Goal: Task Accomplishment & Management: Use online tool/utility

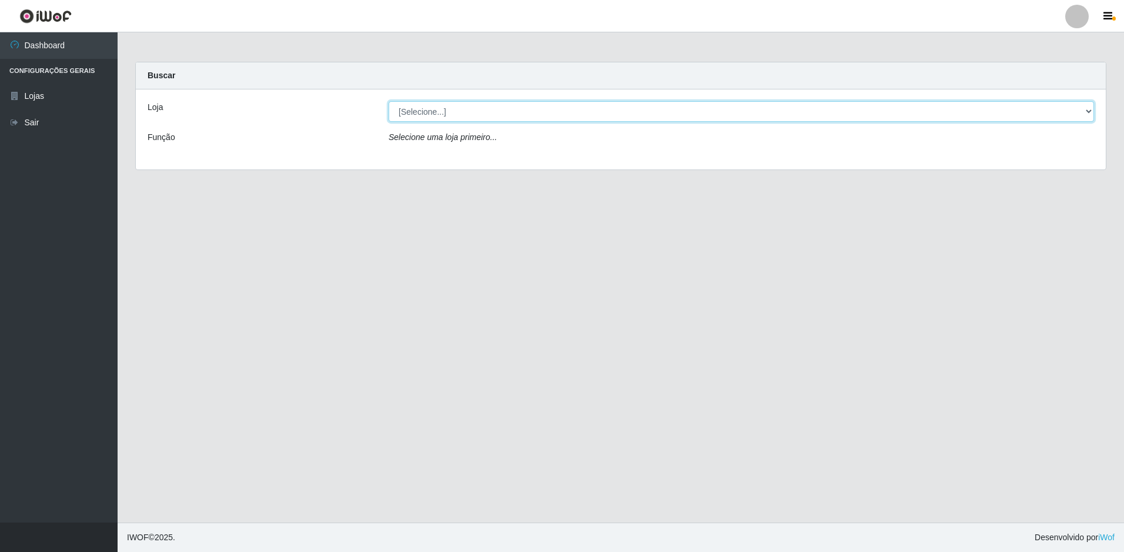
click at [573, 111] on select "[Selecione...] Extrabom - Loja 13 [GEOGRAPHIC_DATA]" at bounding box center [742, 111] width 706 height 21
select select "436"
click at [389, 101] on select "[Selecione...] Extrabom - Loja 13 [GEOGRAPHIC_DATA]" at bounding box center [742, 111] width 706 height 21
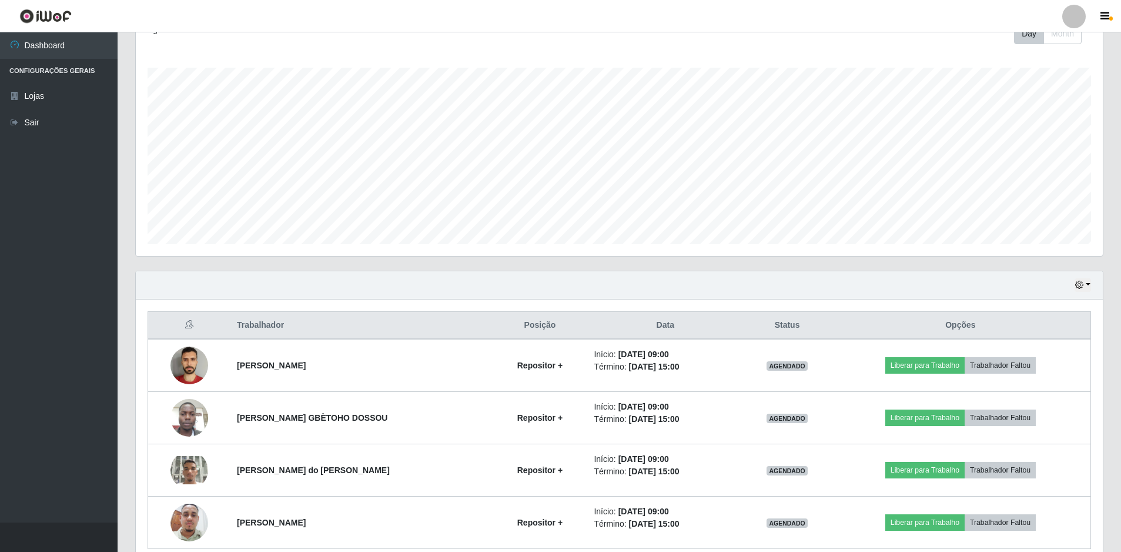
scroll to position [229, 0]
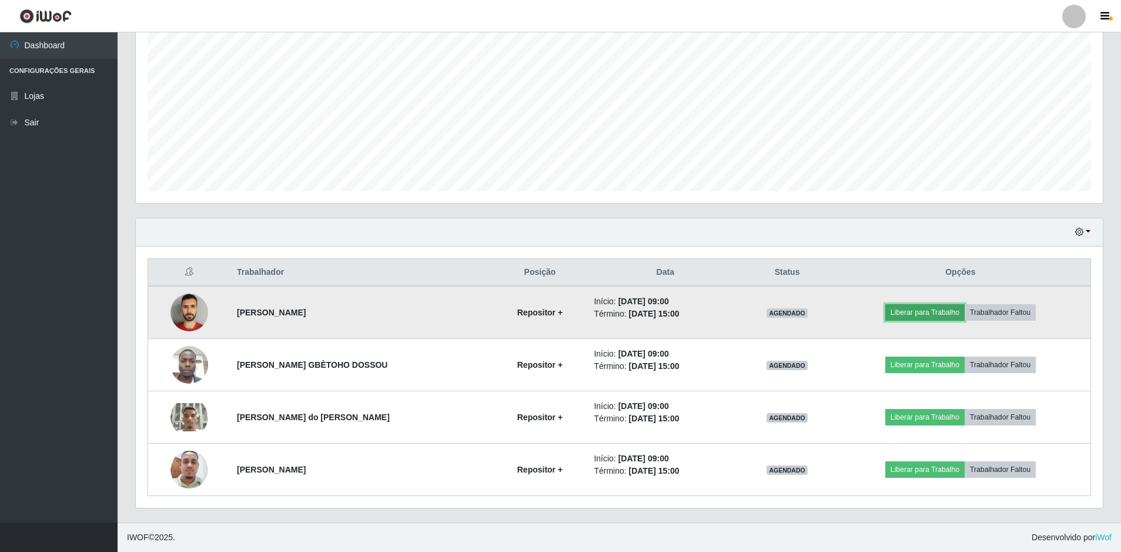
click at [944, 312] on button "Liberar para Trabalho" at bounding box center [925, 312] width 79 height 16
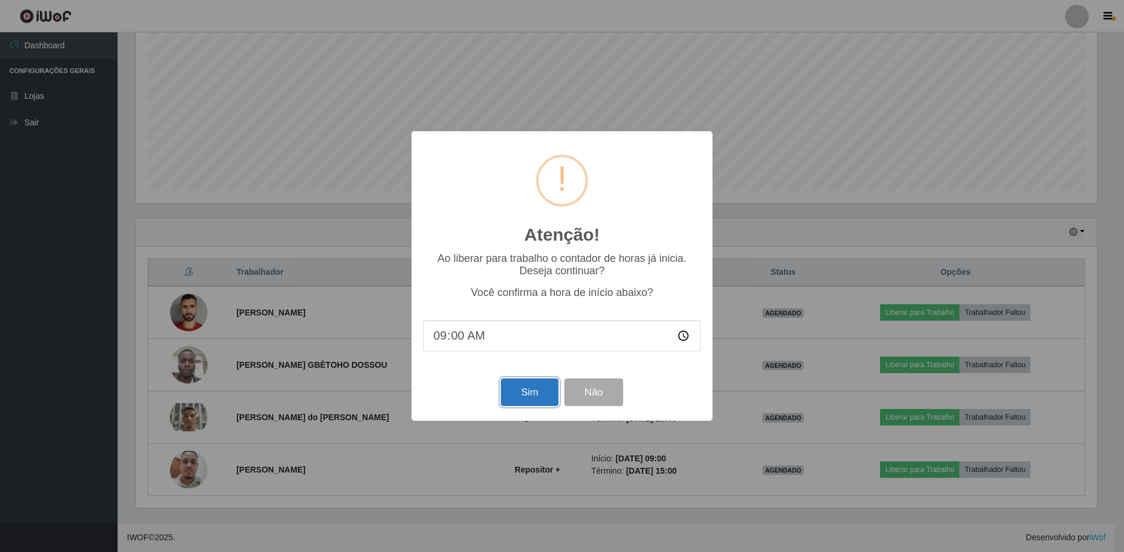
click at [516, 397] on button "Sim" at bounding box center [529, 392] width 57 height 28
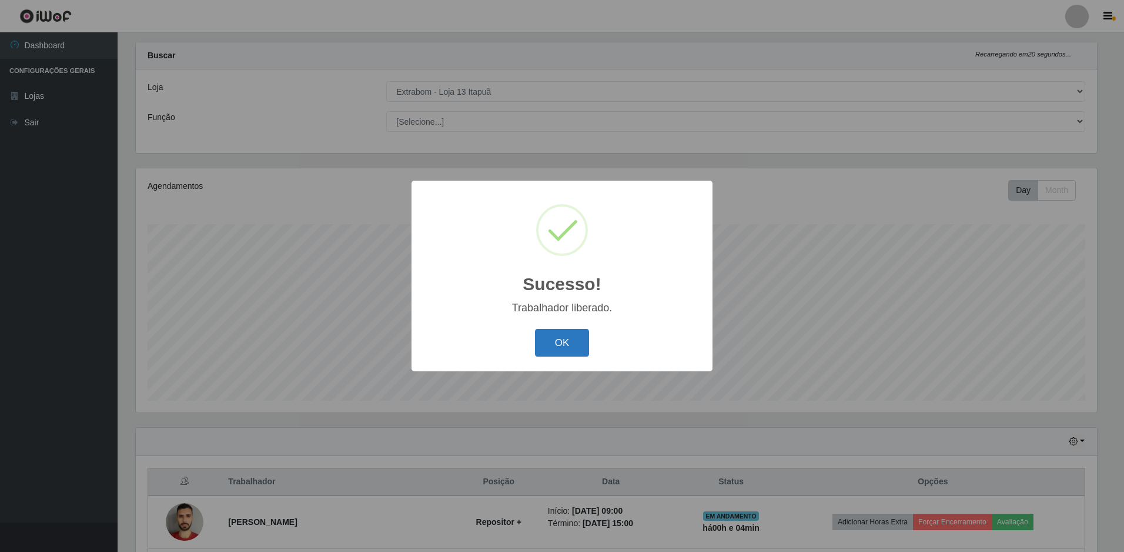
click at [572, 336] on button "OK" at bounding box center [562, 343] width 55 height 28
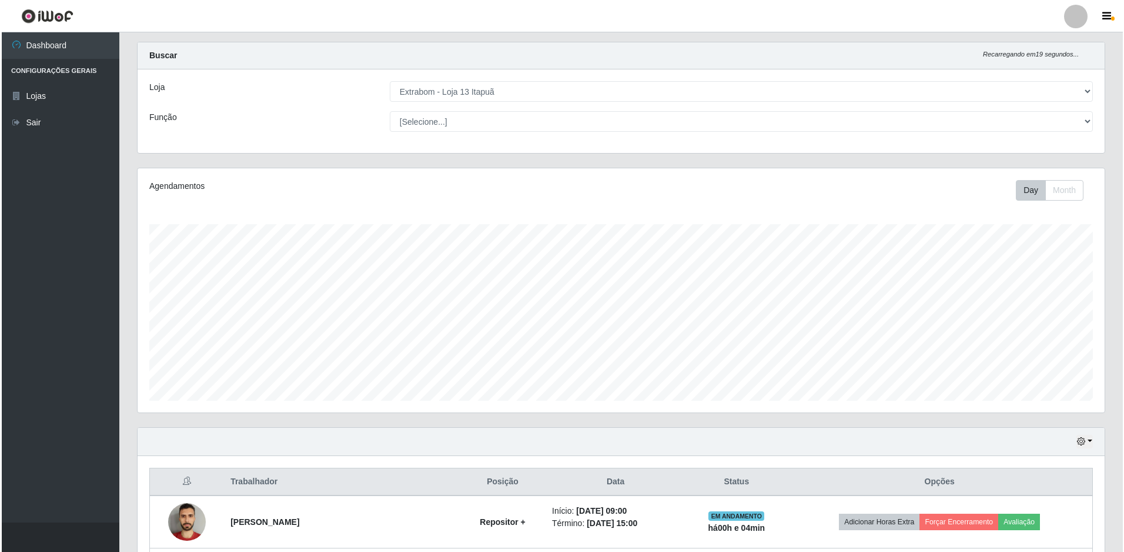
scroll to position [138, 0]
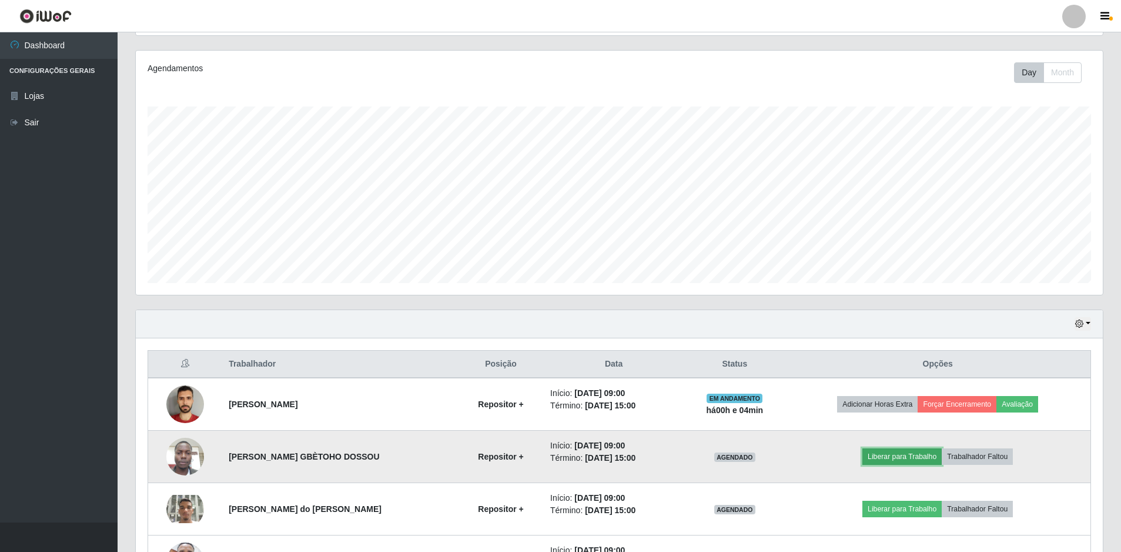
click at [899, 452] on button "Liberar para Trabalho" at bounding box center [902, 456] width 79 height 16
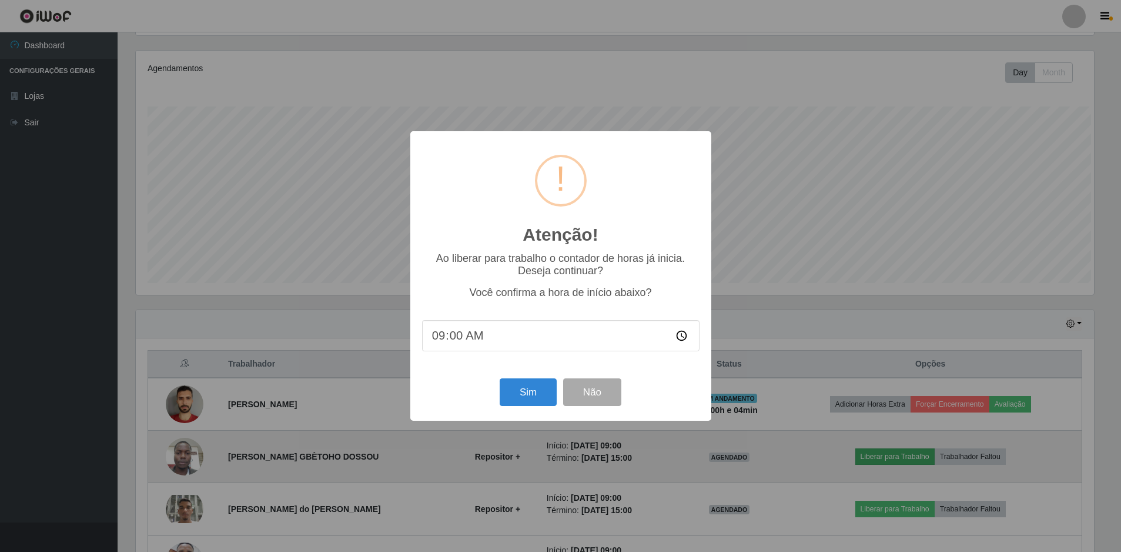
scroll to position [244, 961]
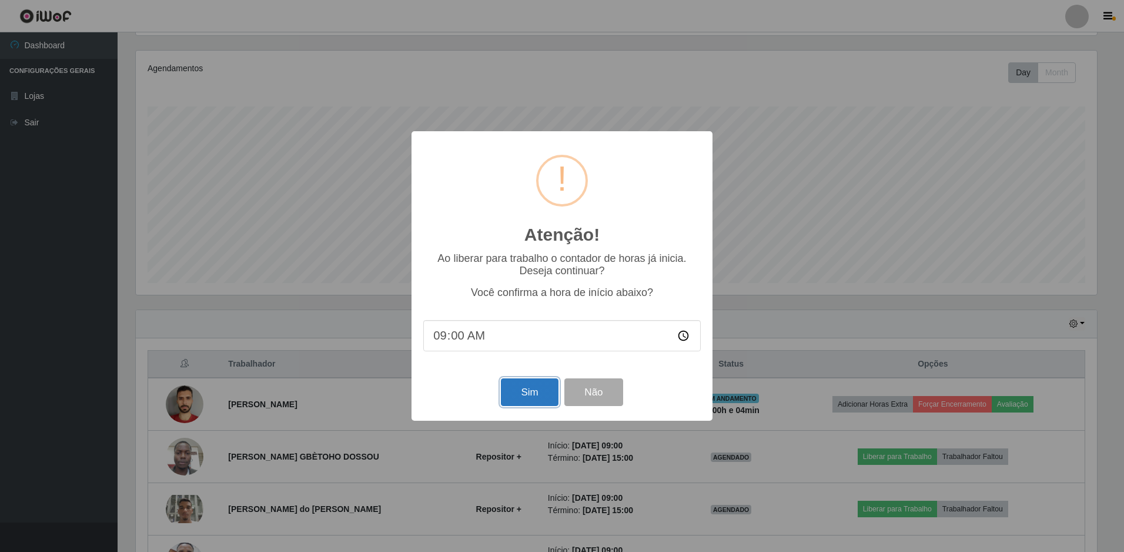
click at [542, 399] on button "Sim" at bounding box center [529, 392] width 57 height 28
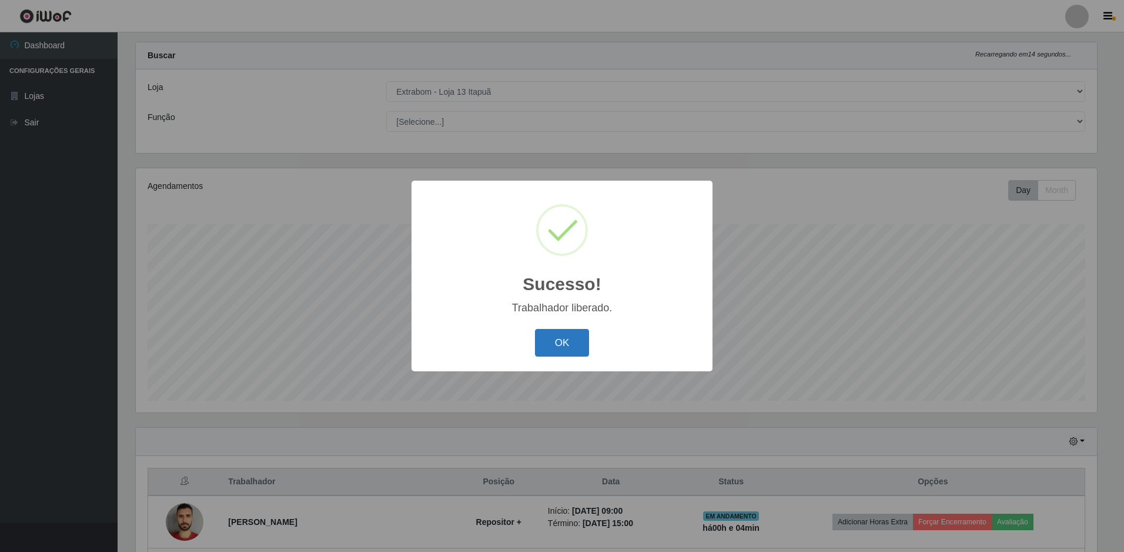
click at [572, 333] on button "OK" at bounding box center [562, 343] width 55 height 28
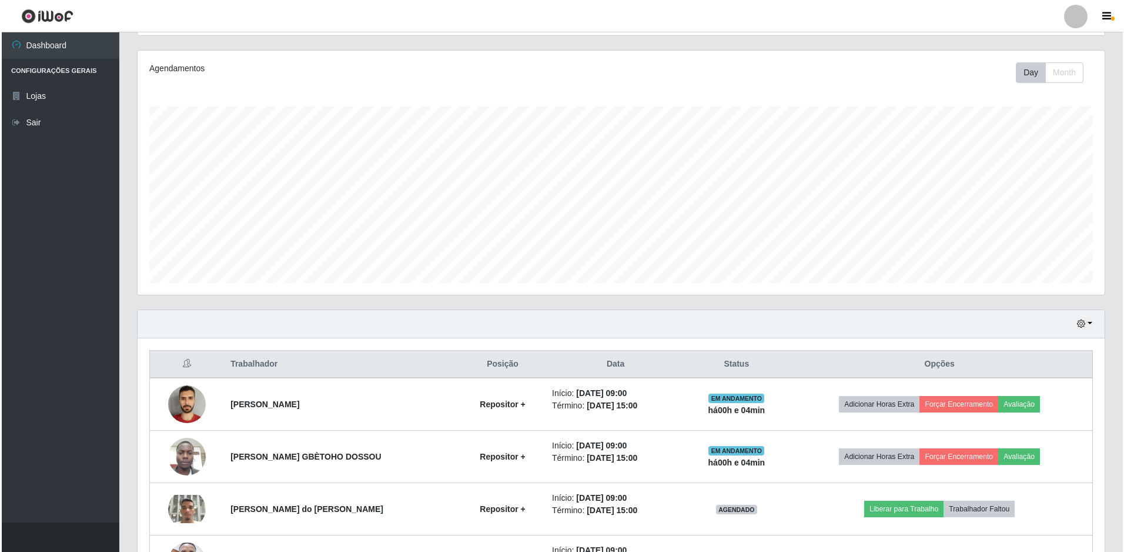
scroll to position [196, 0]
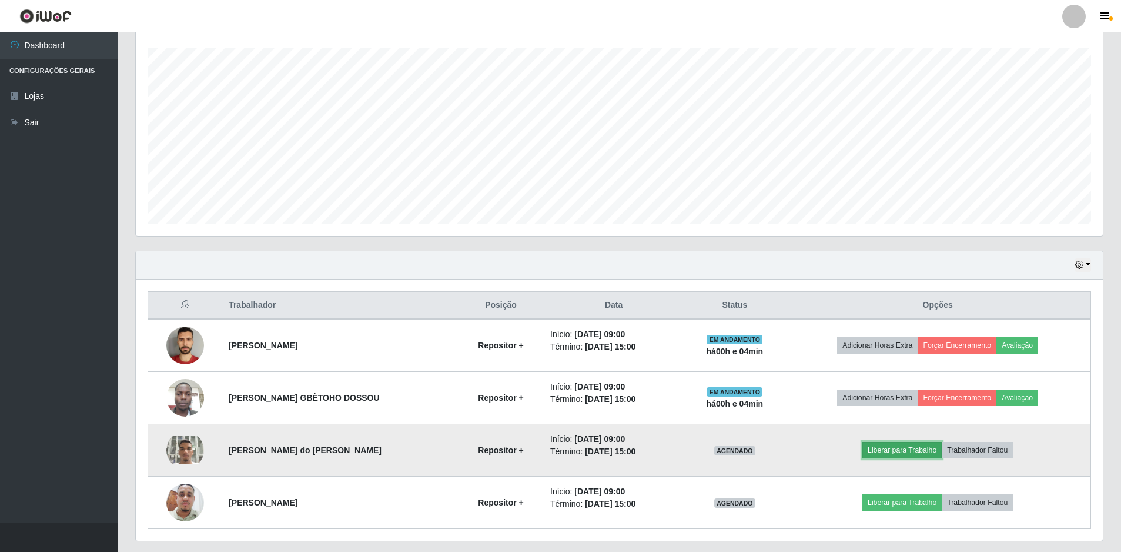
click at [884, 450] on button "Liberar para Trabalho" at bounding box center [902, 450] width 79 height 16
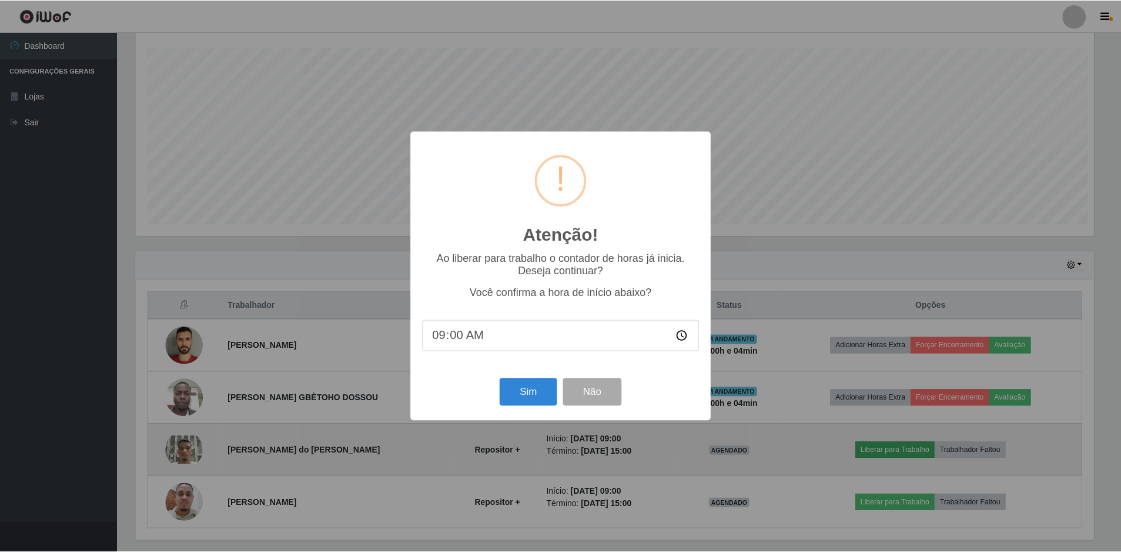
scroll to position [244, 961]
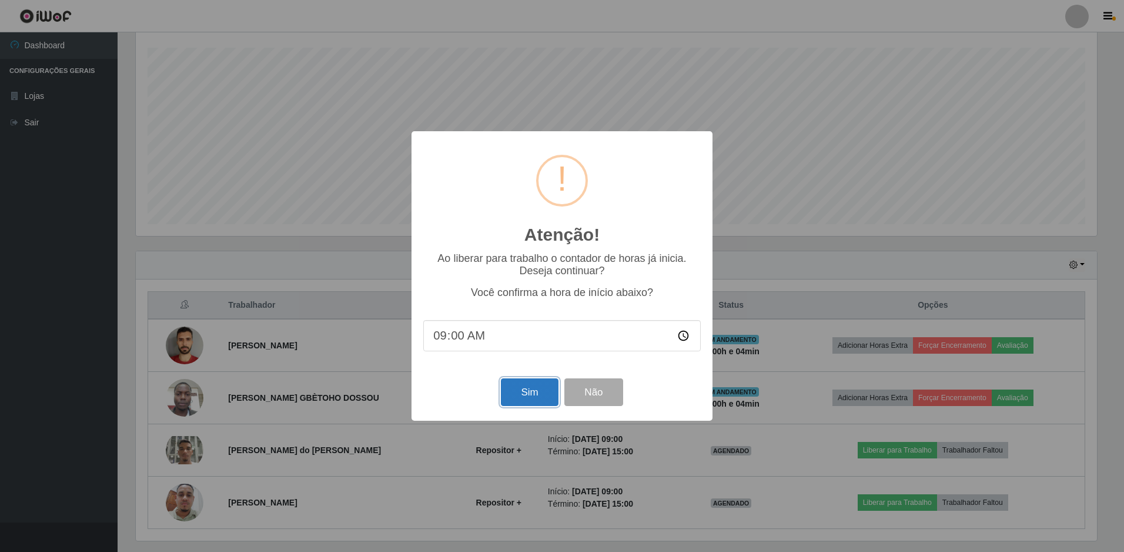
click at [537, 402] on button "Sim" at bounding box center [529, 392] width 57 height 28
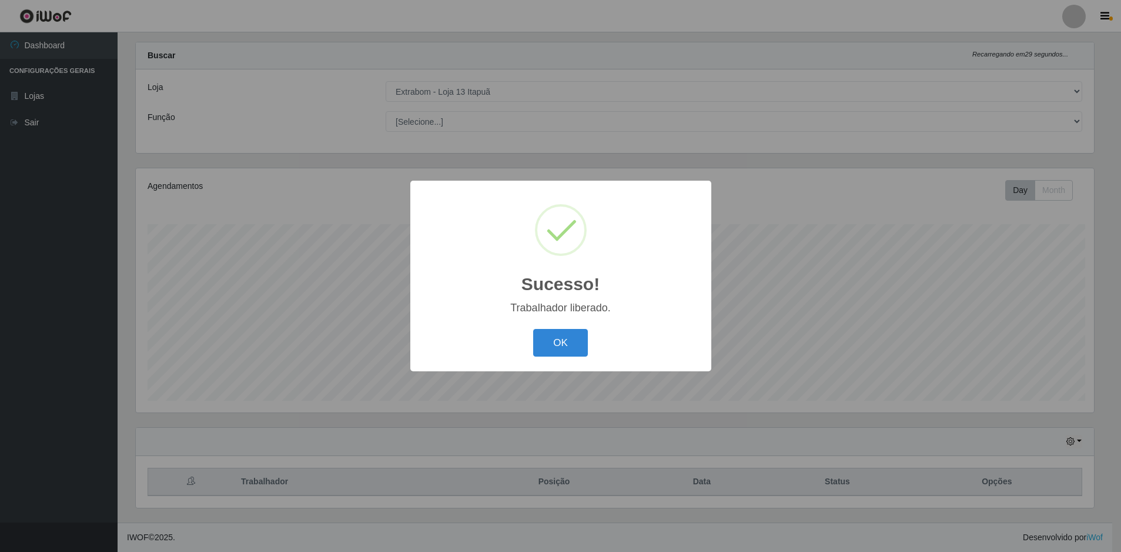
scroll to position [0, 0]
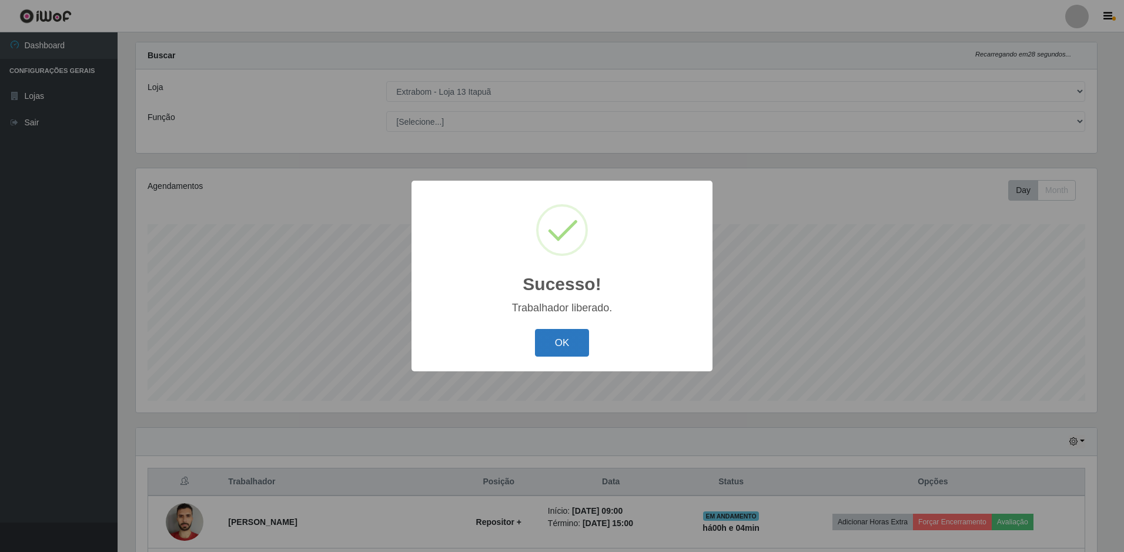
click at [557, 345] on button "OK" at bounding box center [562, 343] width 55 height 28
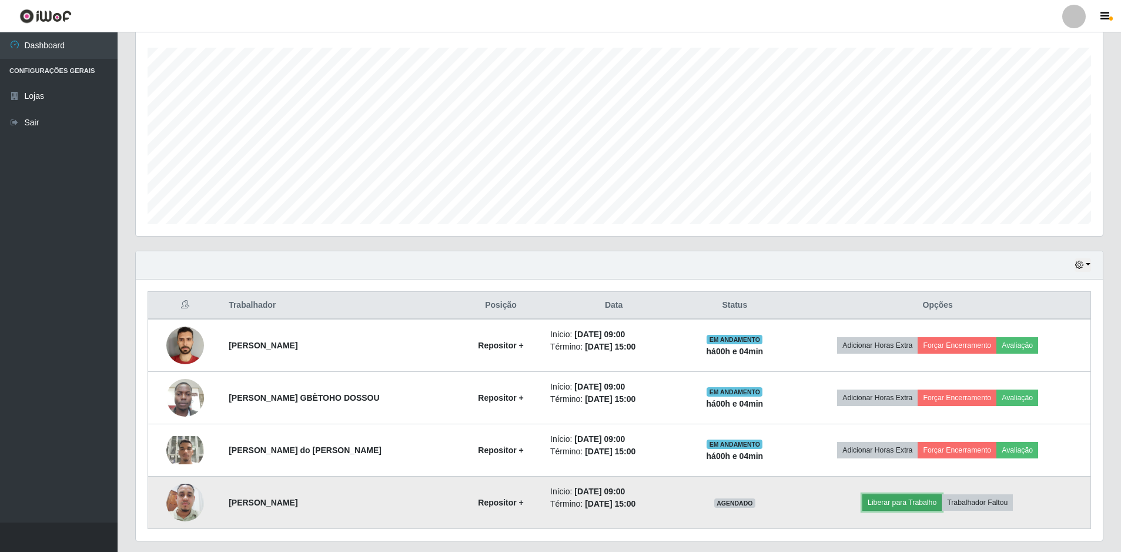
click at [884, 502] on button "Liberar para Trabalho" at bounding box center [902, 502] width 79 height 16
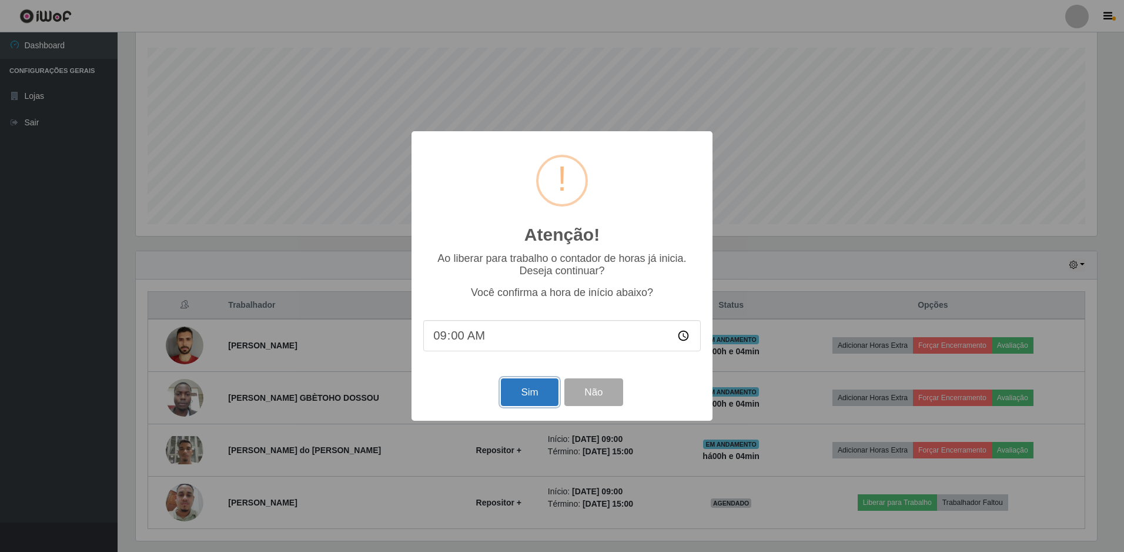
click at [532, 395] on button "Sim" at bounding box center [529, 392] width 57 height 28
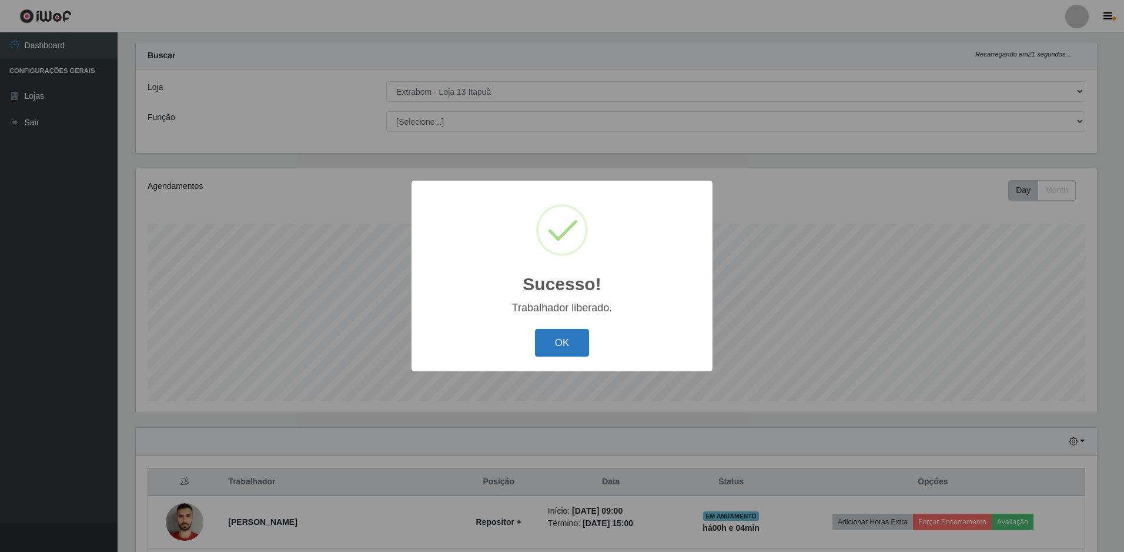
click at [559, 352] on button "OK" at bounding box center [562, 343] width 55 height 28
